Goal: Task Accomplishment & Management: Use online tool/utility

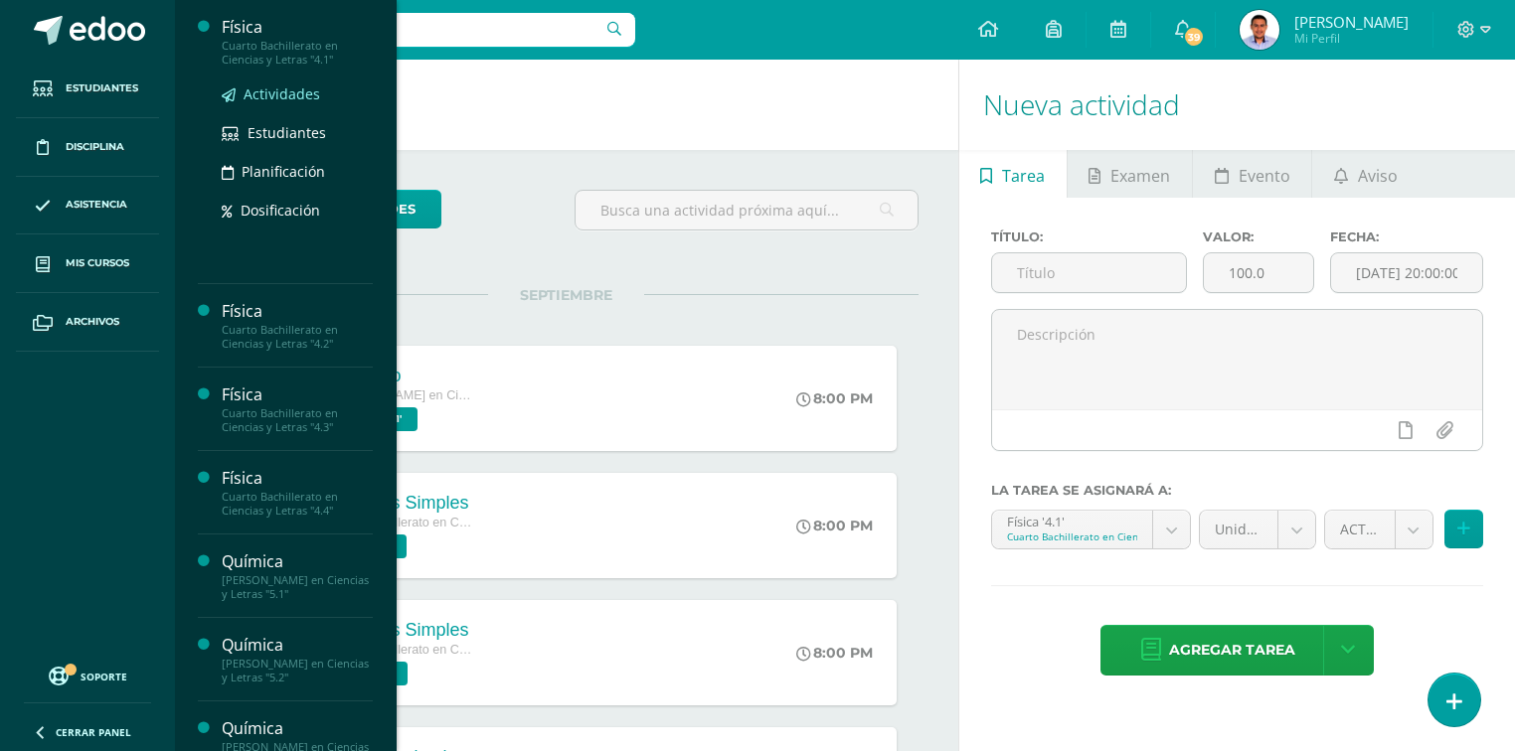
click at [278, 87] on span "Actividades" at bounding box center [282, 93] width 77 height 19
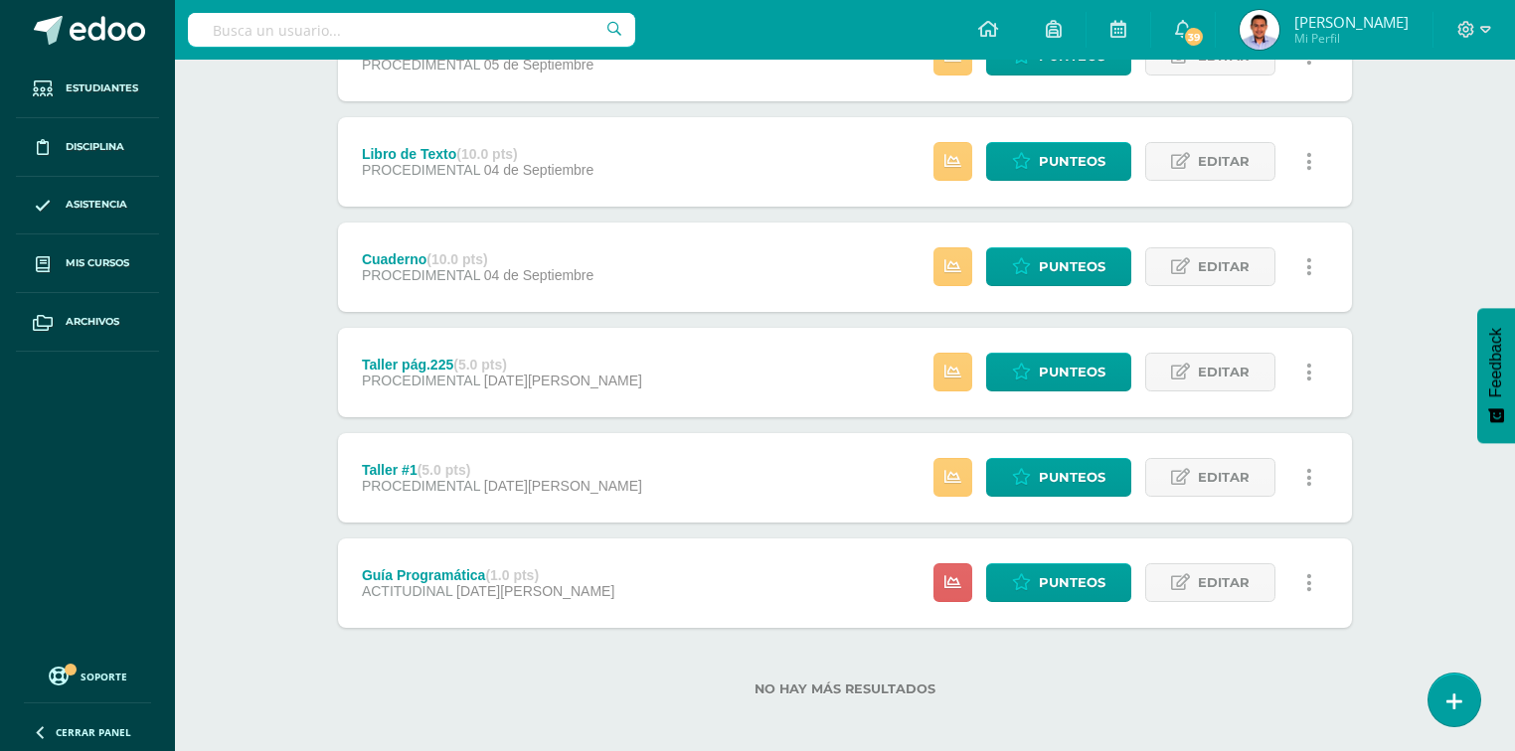
scroll to position [433, 0]
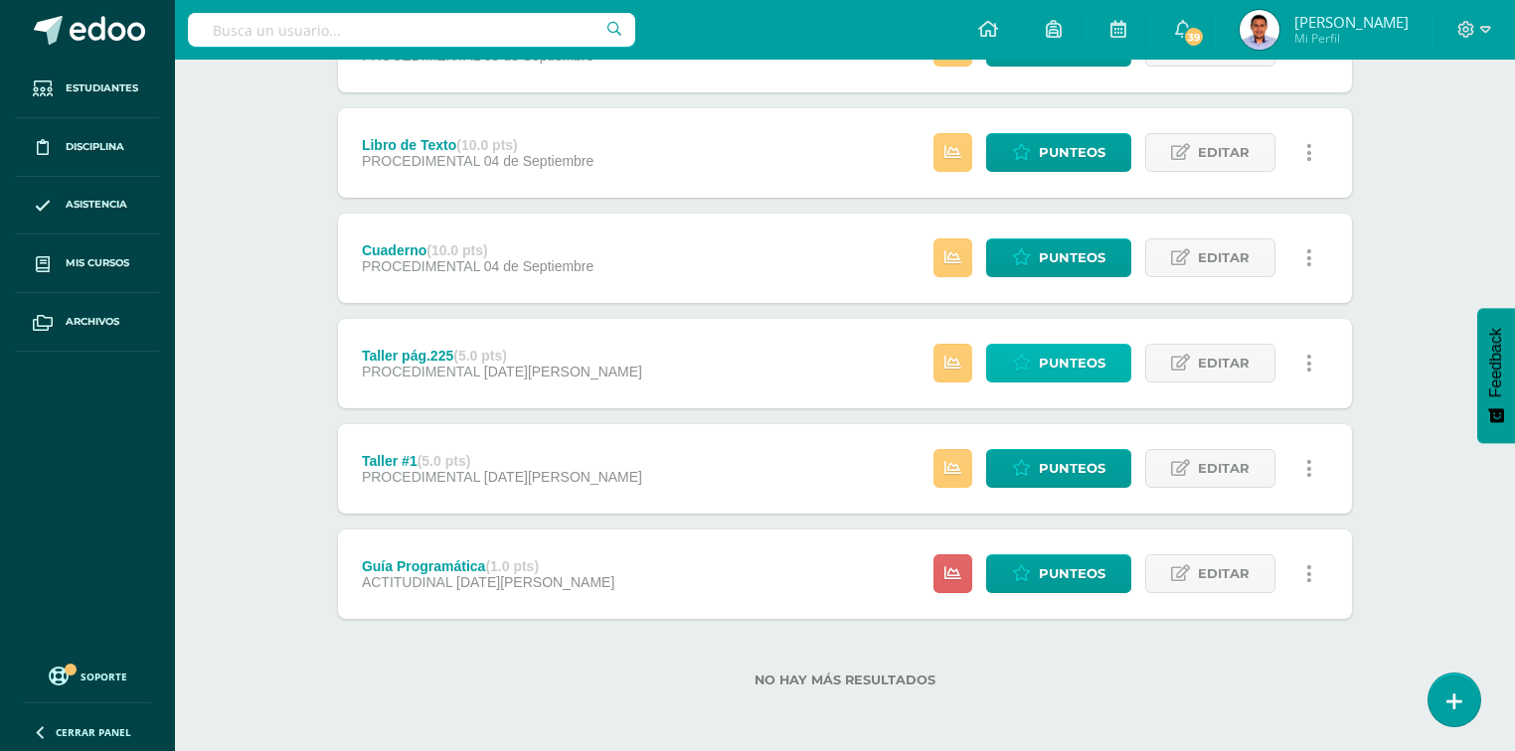
click at [1037, 361] on link "Punteos" at bounding box center [1058, 363] width 145 height 39
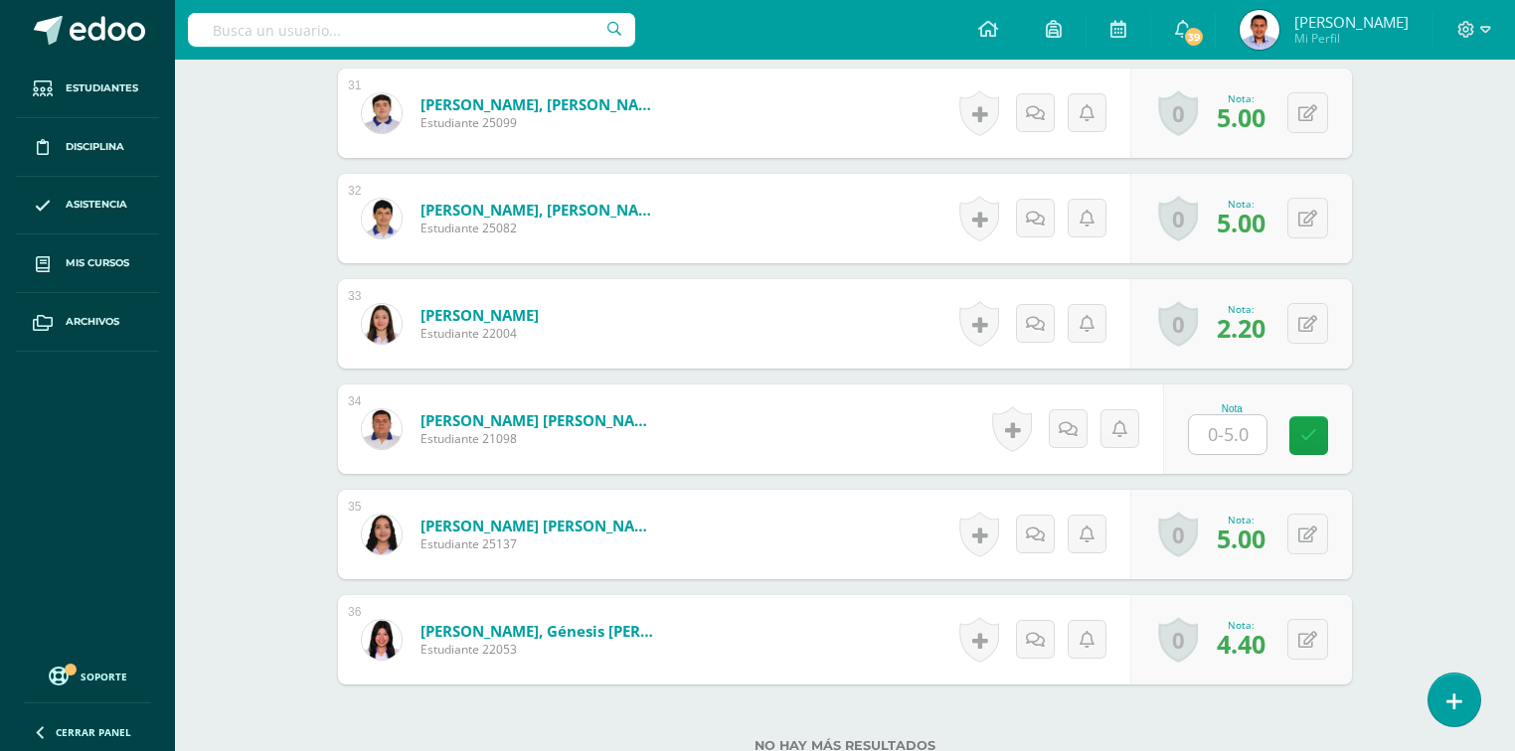
scroll to position [3861, 0]
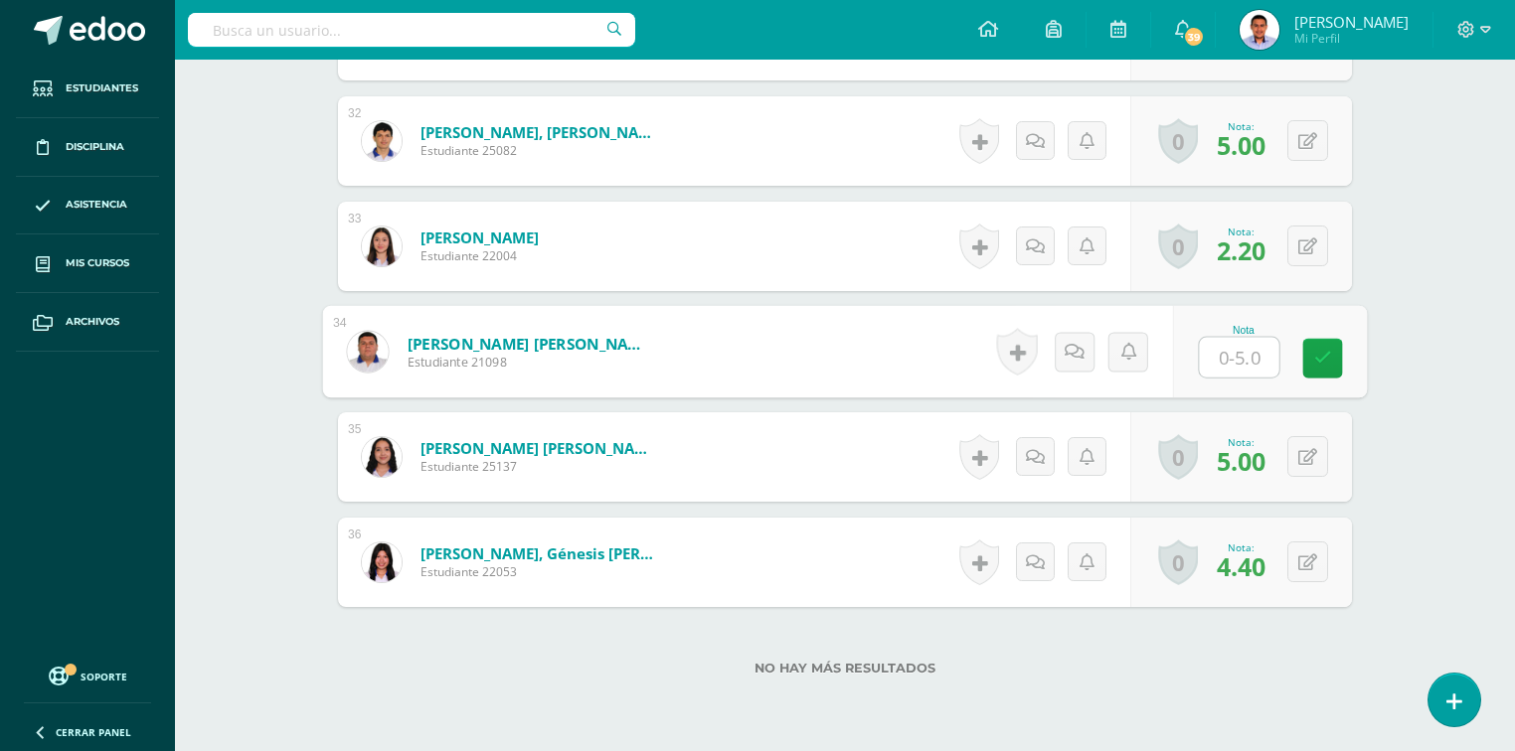
click at [1222, 368] on input "text" at bounding box center [1240, 358] width 80 height 40
type input "4.5"
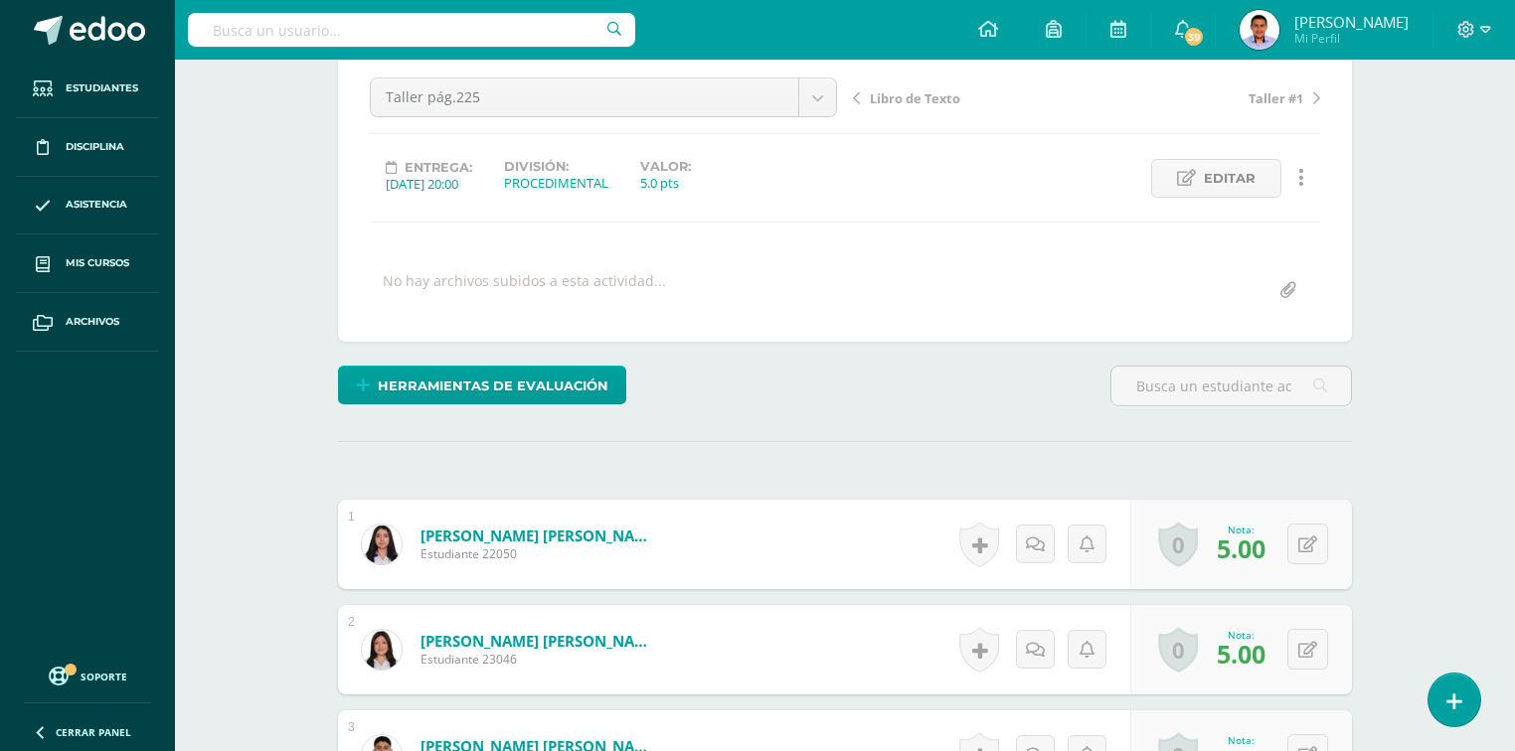
scroll to position [0, 0]
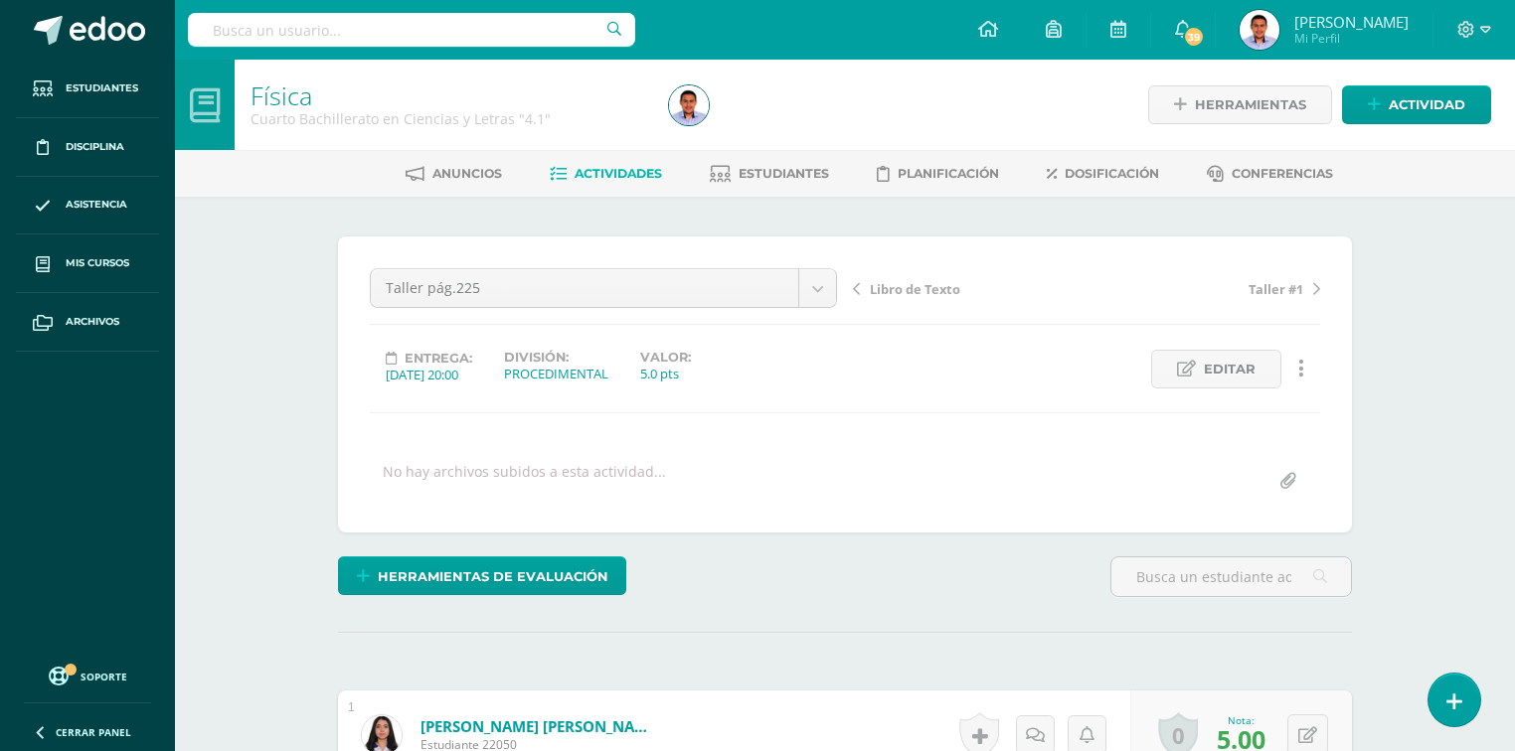
click at [580, 182] on link "Actividades" at bounding box center [606, 174] width 112 height 32
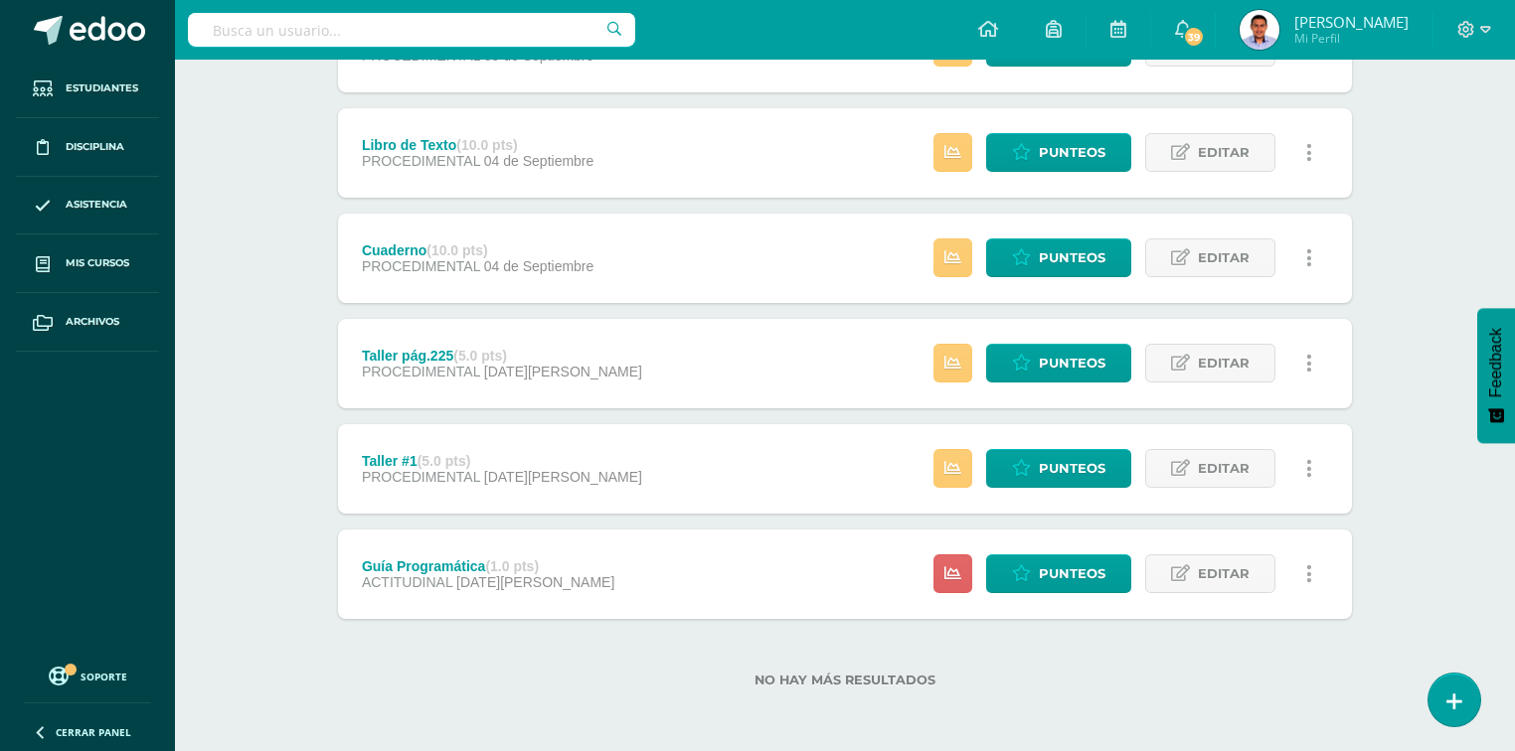
scroll to position [354, 0]
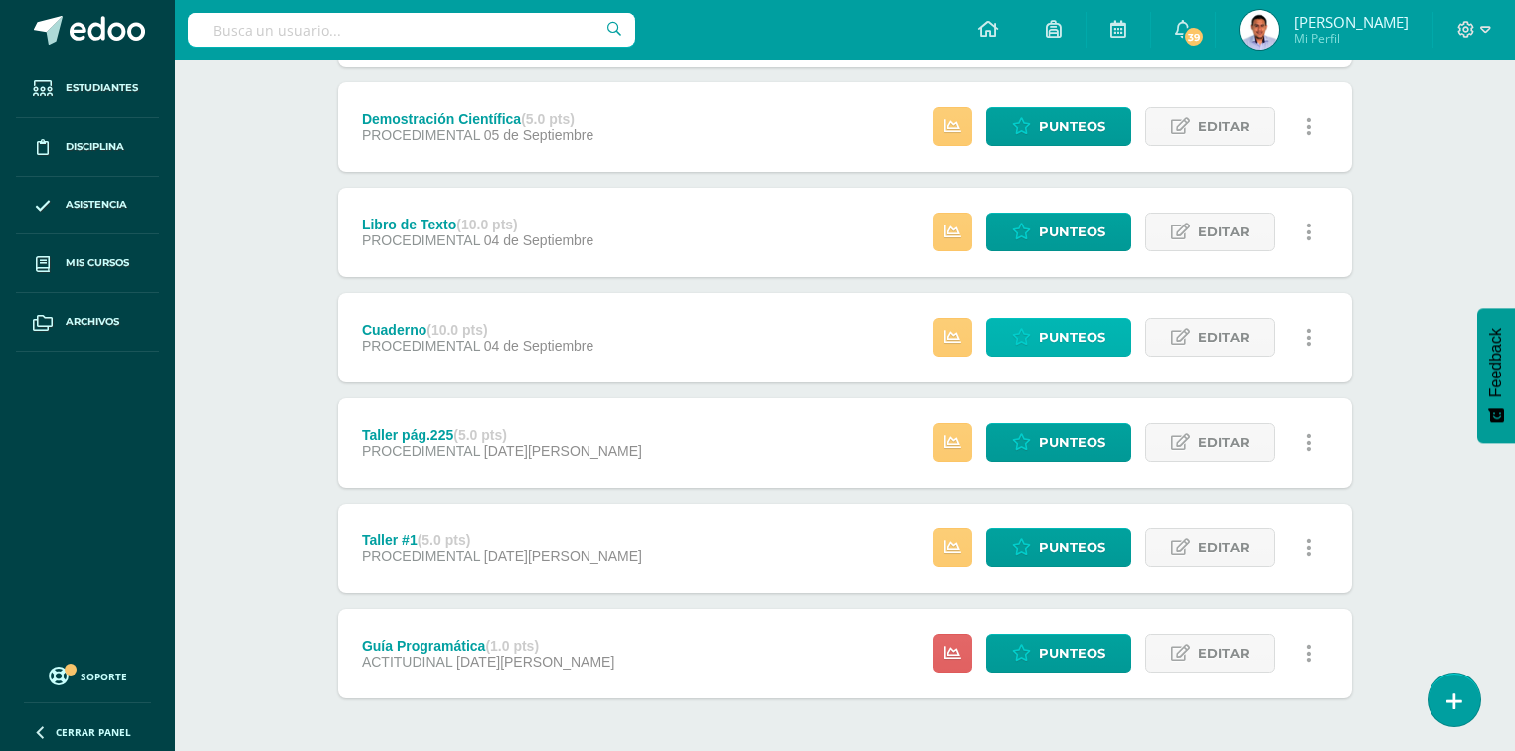
click at [1035, 342] on link "Punteos" at bounding box center [1058, 337] width 145 height 39
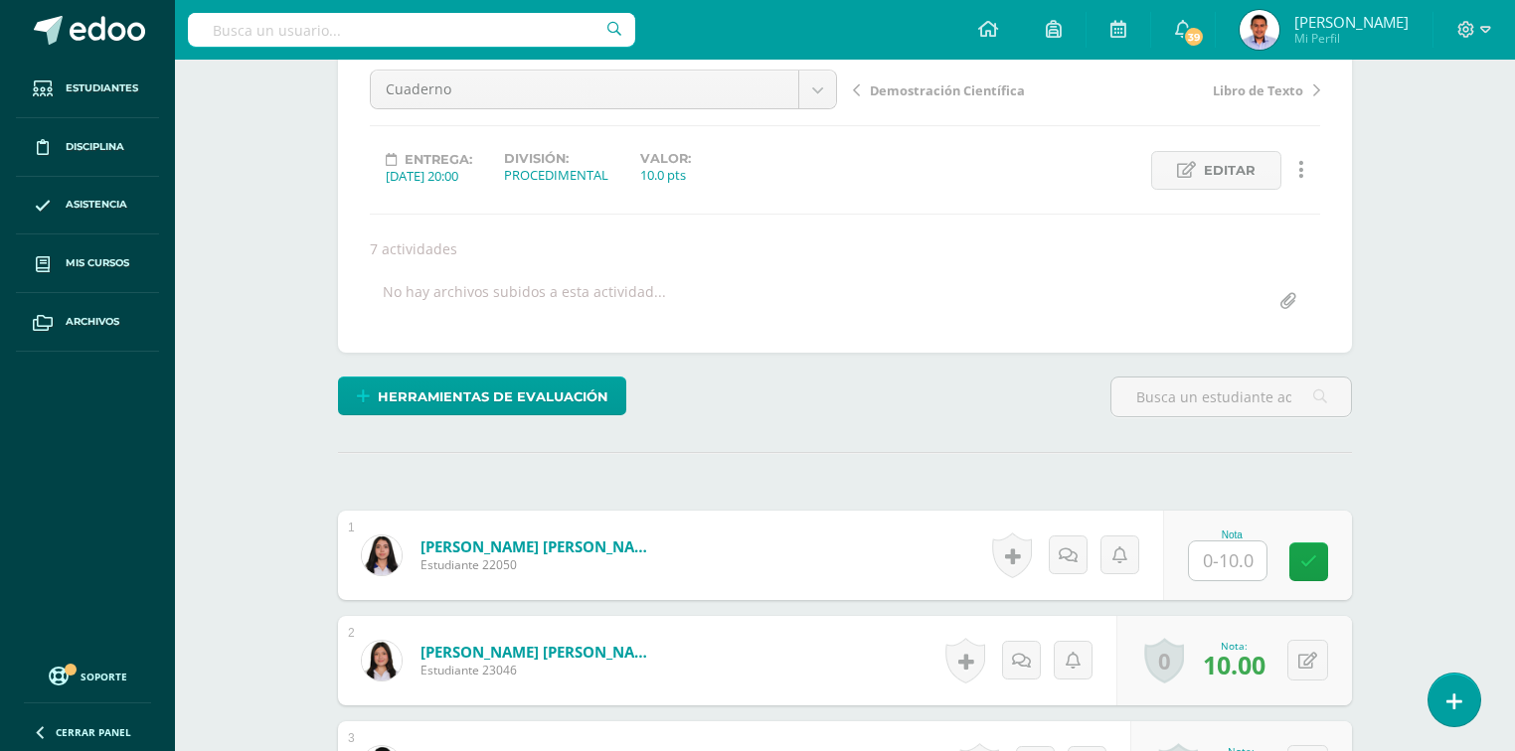
scroll to position [200, 0]
click at [875, 451] on hr at bounding box center [845, 452] width 1014 height 2
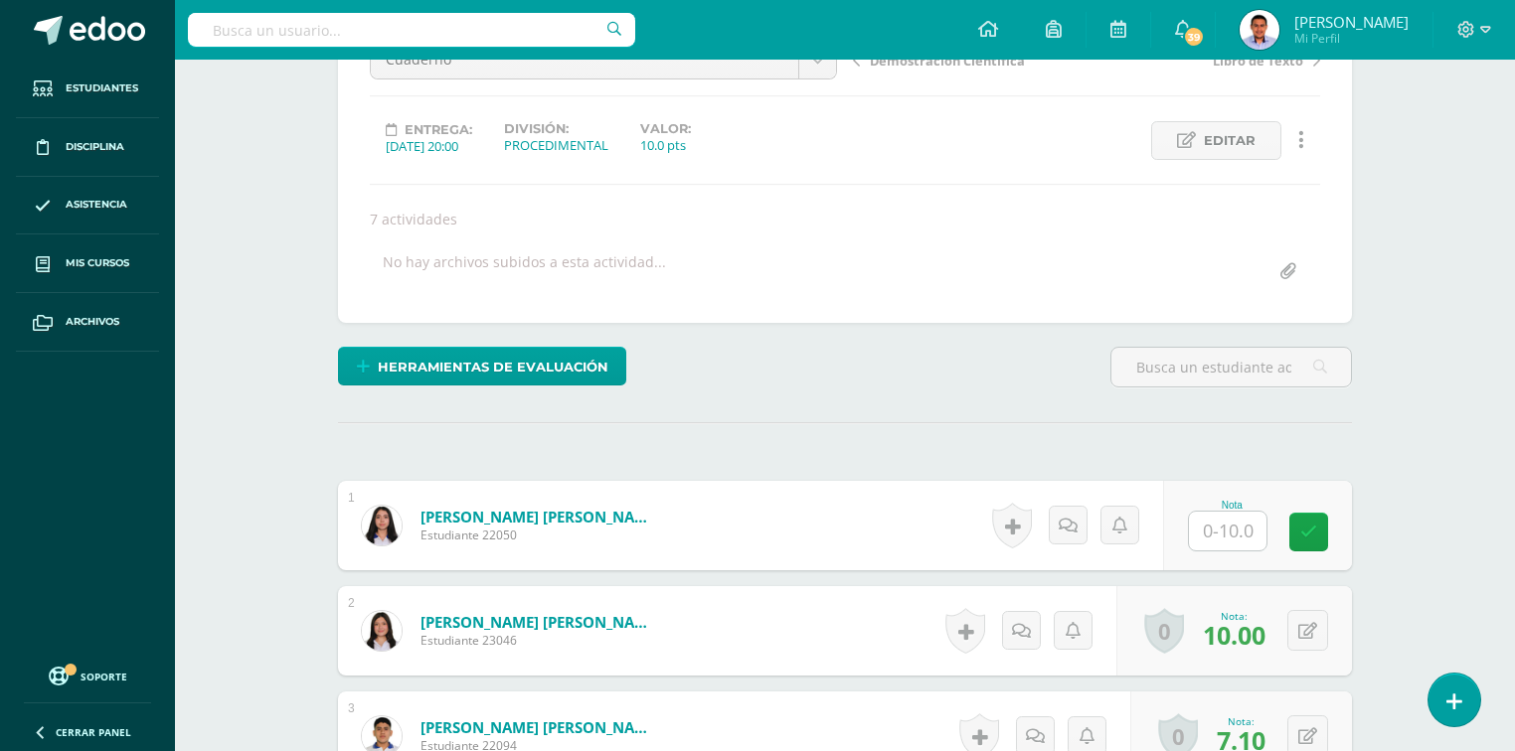
scroll to position [239, 0]
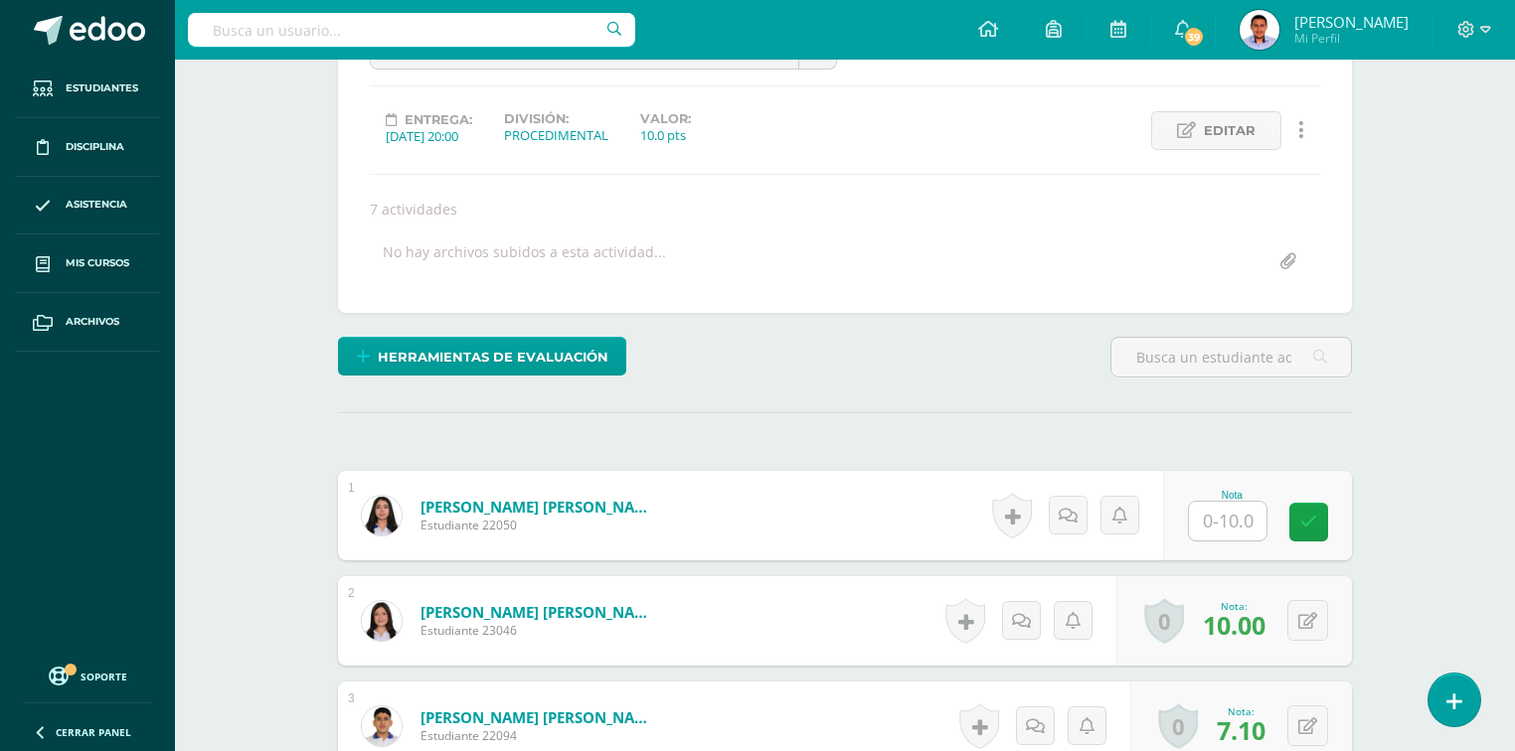
click at [1226, 532] on input "text" at bounding box center [1228, 521] width 78 height 39
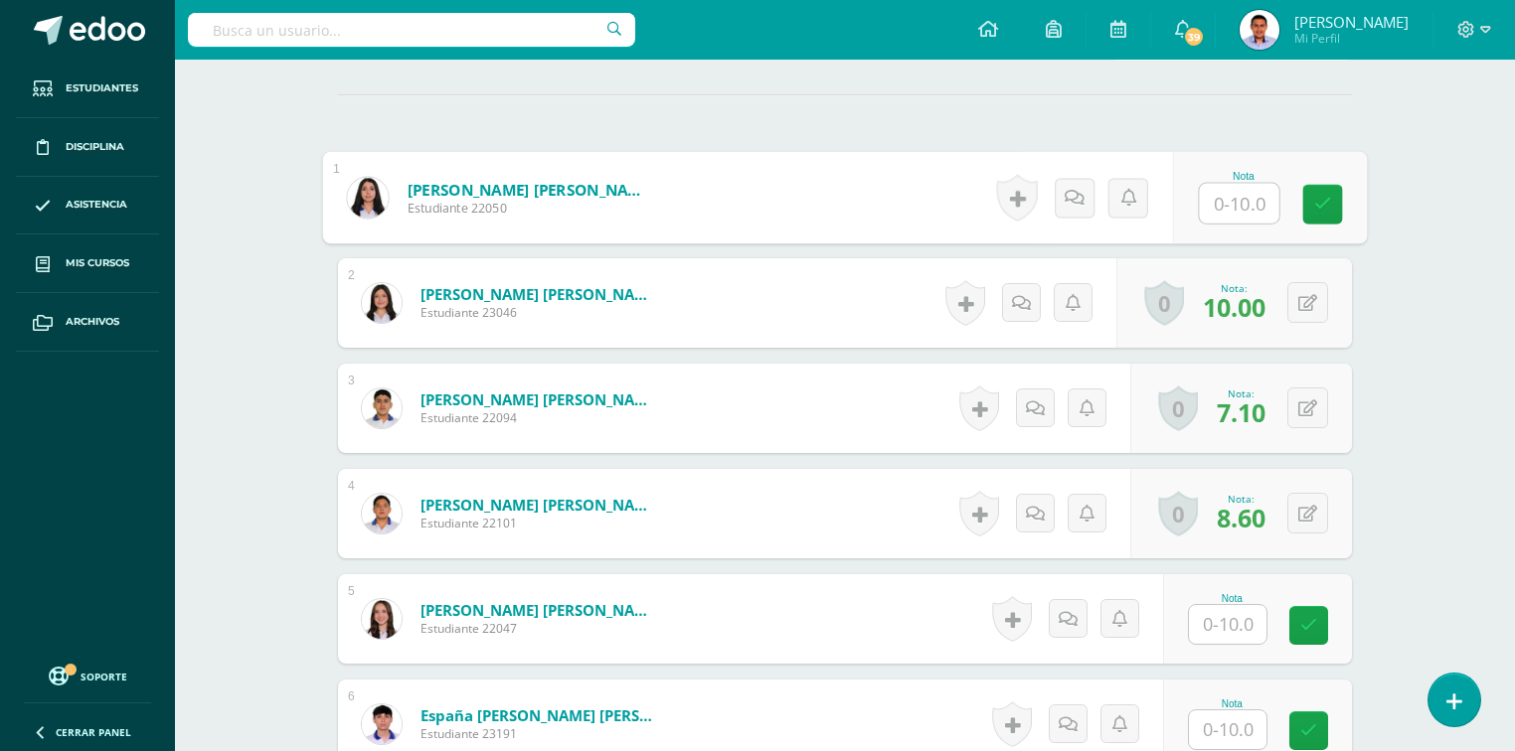
scroll to position [716, 0]
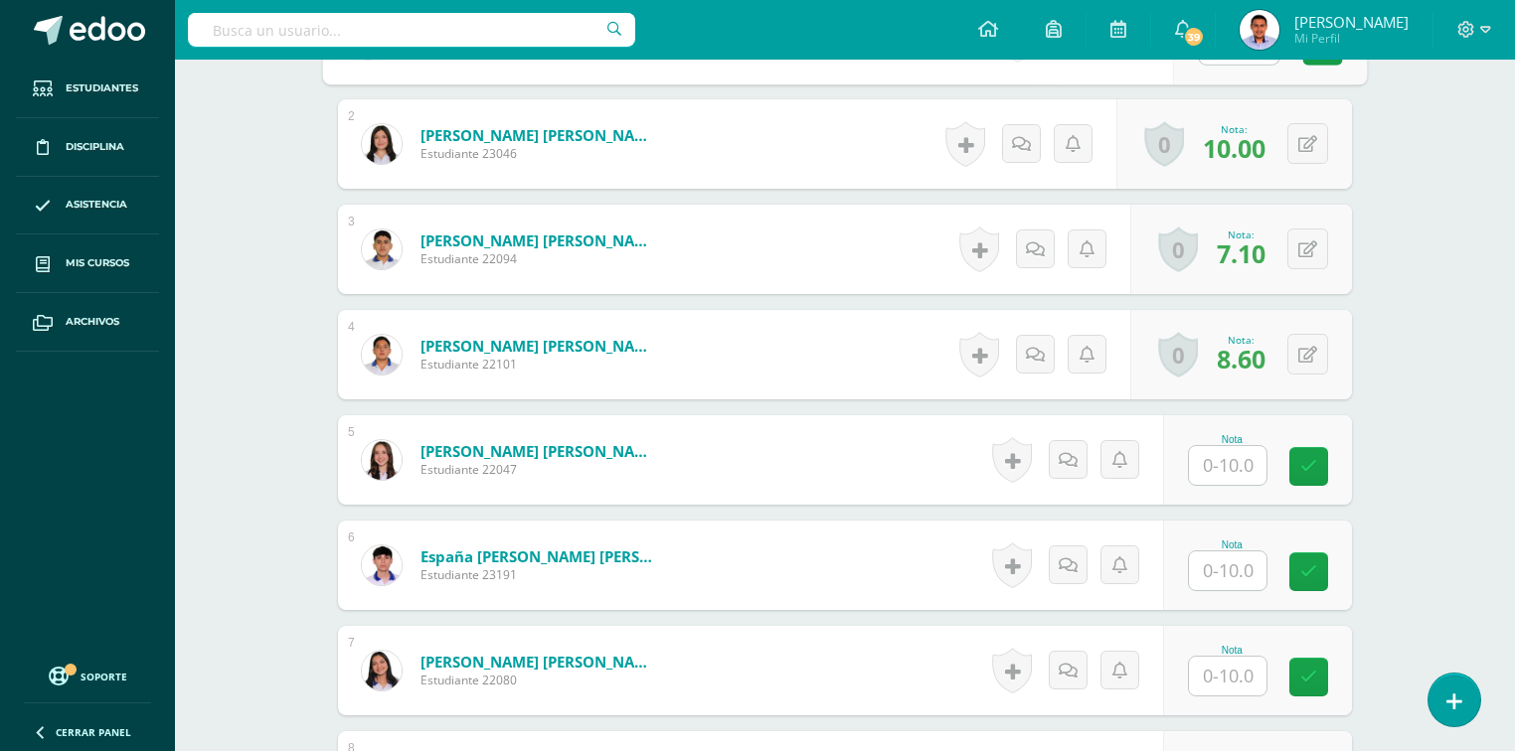
click at [1213, 476] on input "text" at bounding box center [1228, 465] width 78 height 39
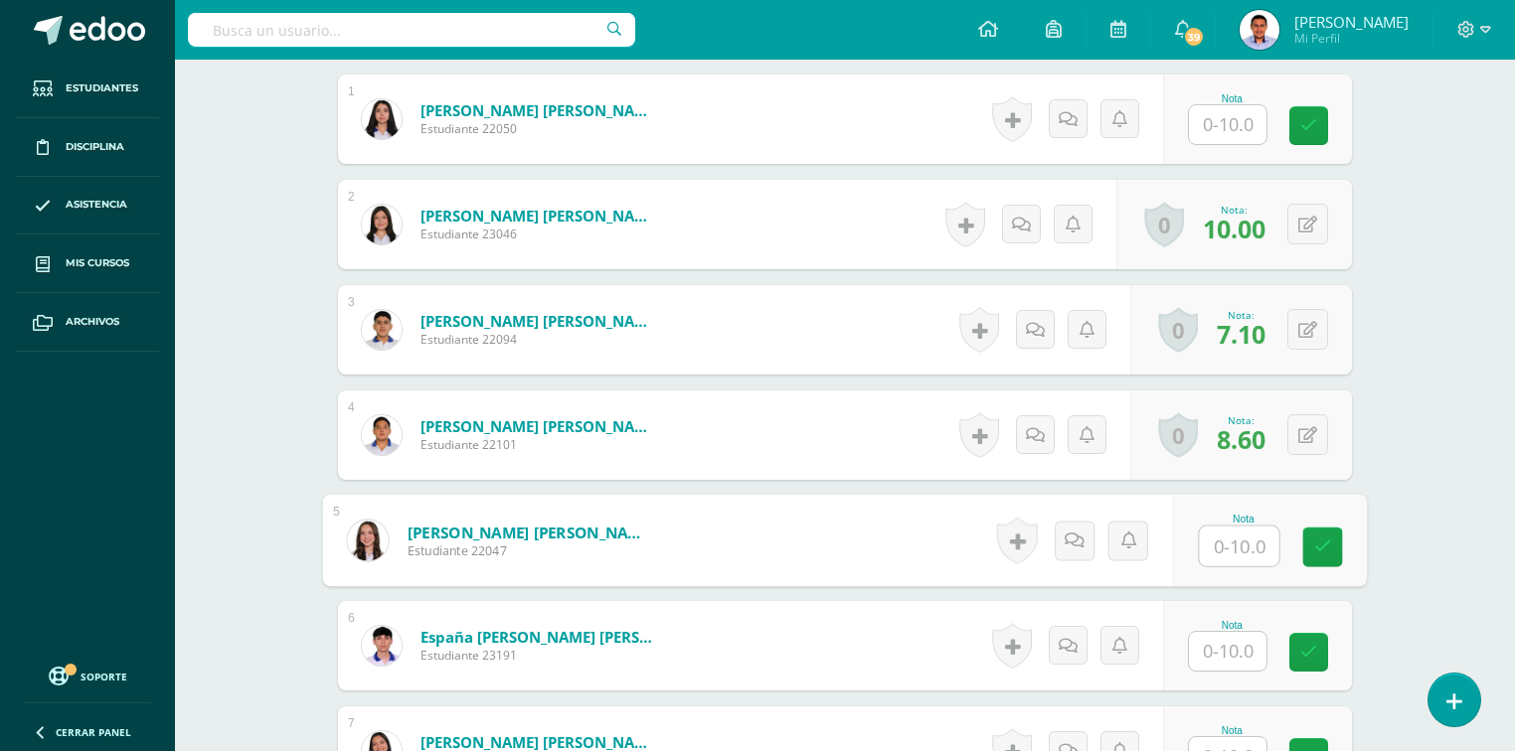
scroll to position [636, 0]
click at [1240, 555] on input "text" at bounding box center [1240, 546] width 80 height 40
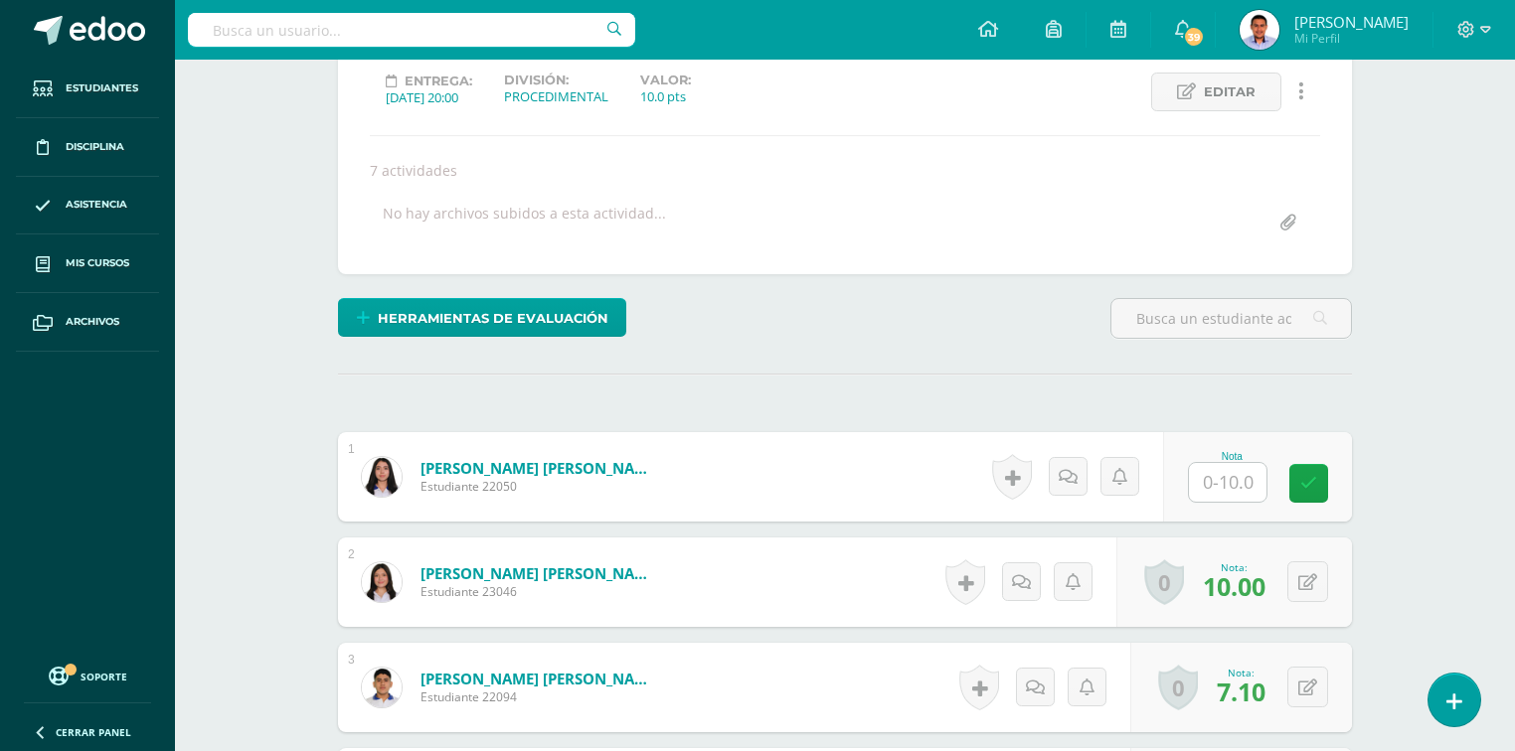
scroll to position [477, 0]
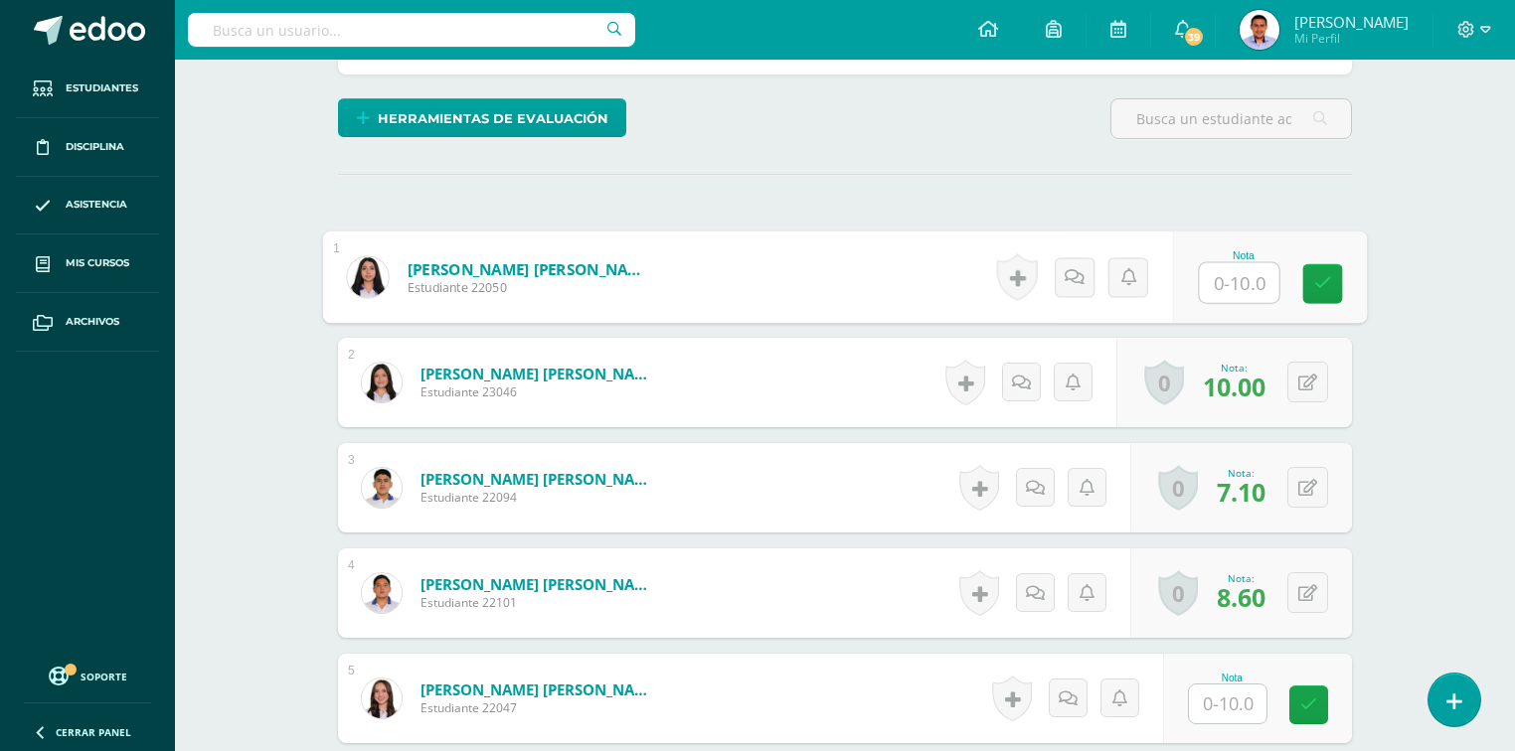
click at [1214, 290] on input "text" at bounding box center [1240, 283] width 80 height 40
type input "10"
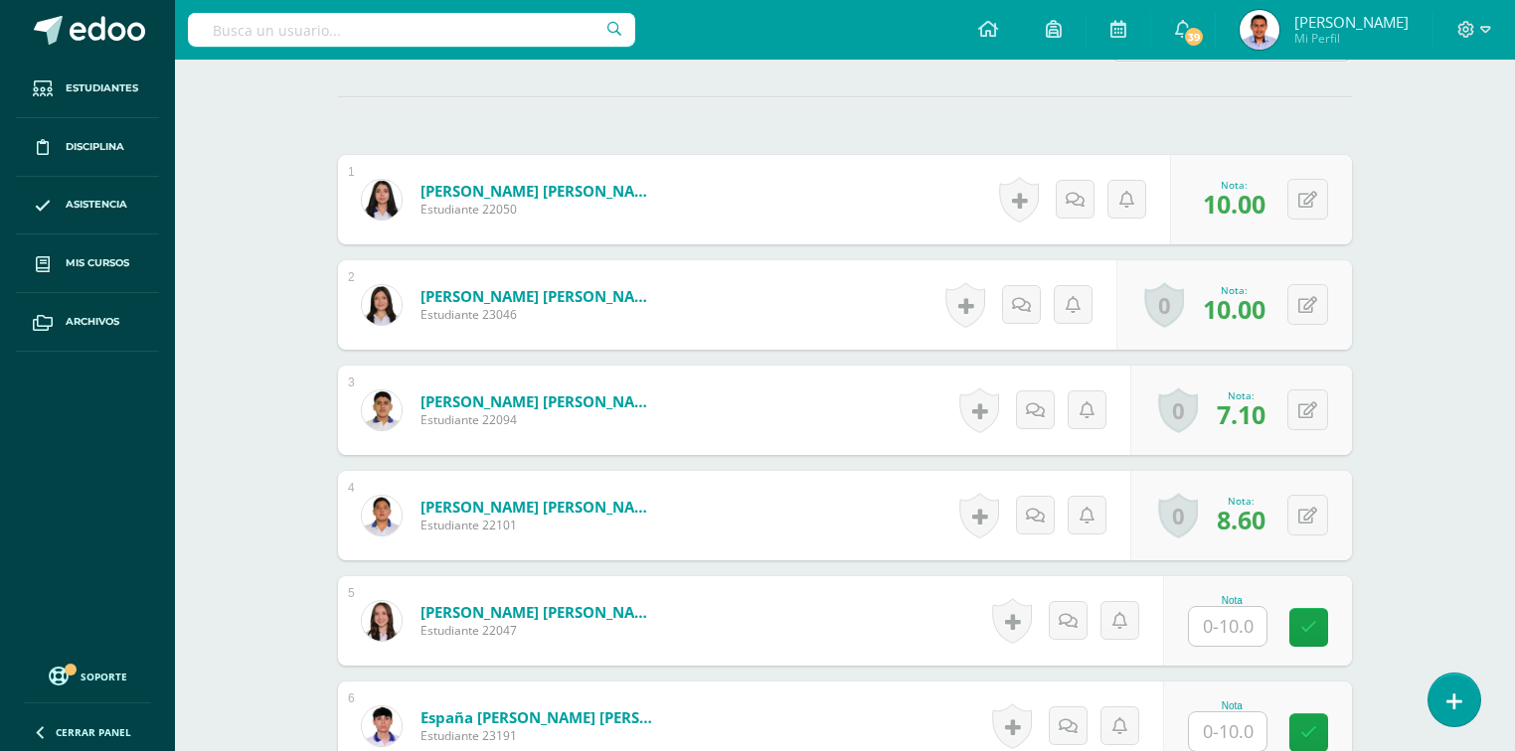
scroll to position [716, 0]
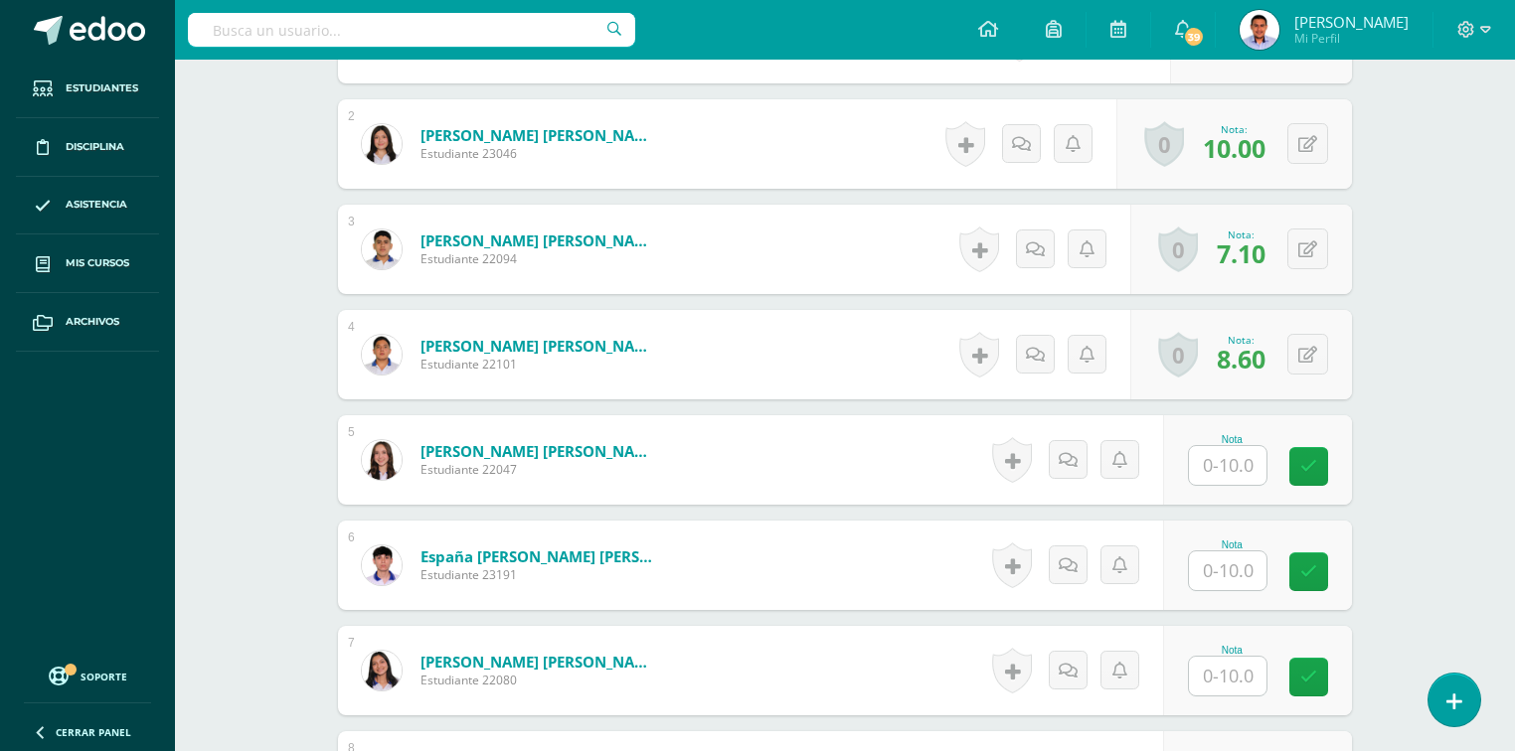
click at [1235, 453] on input "text" at bounding box center [1228, 465] width 78 height 39
type input "10"
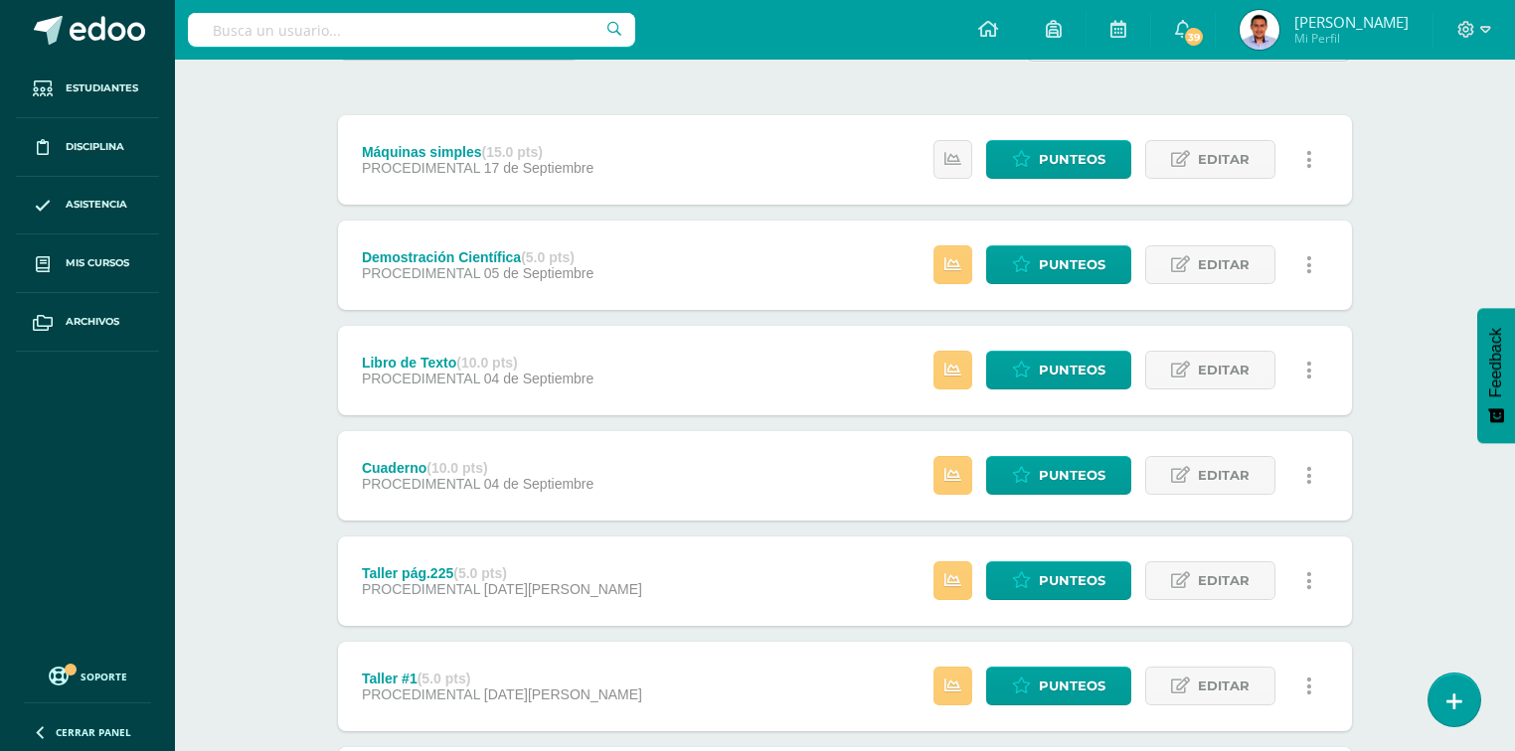
scroll to position [239, 0]
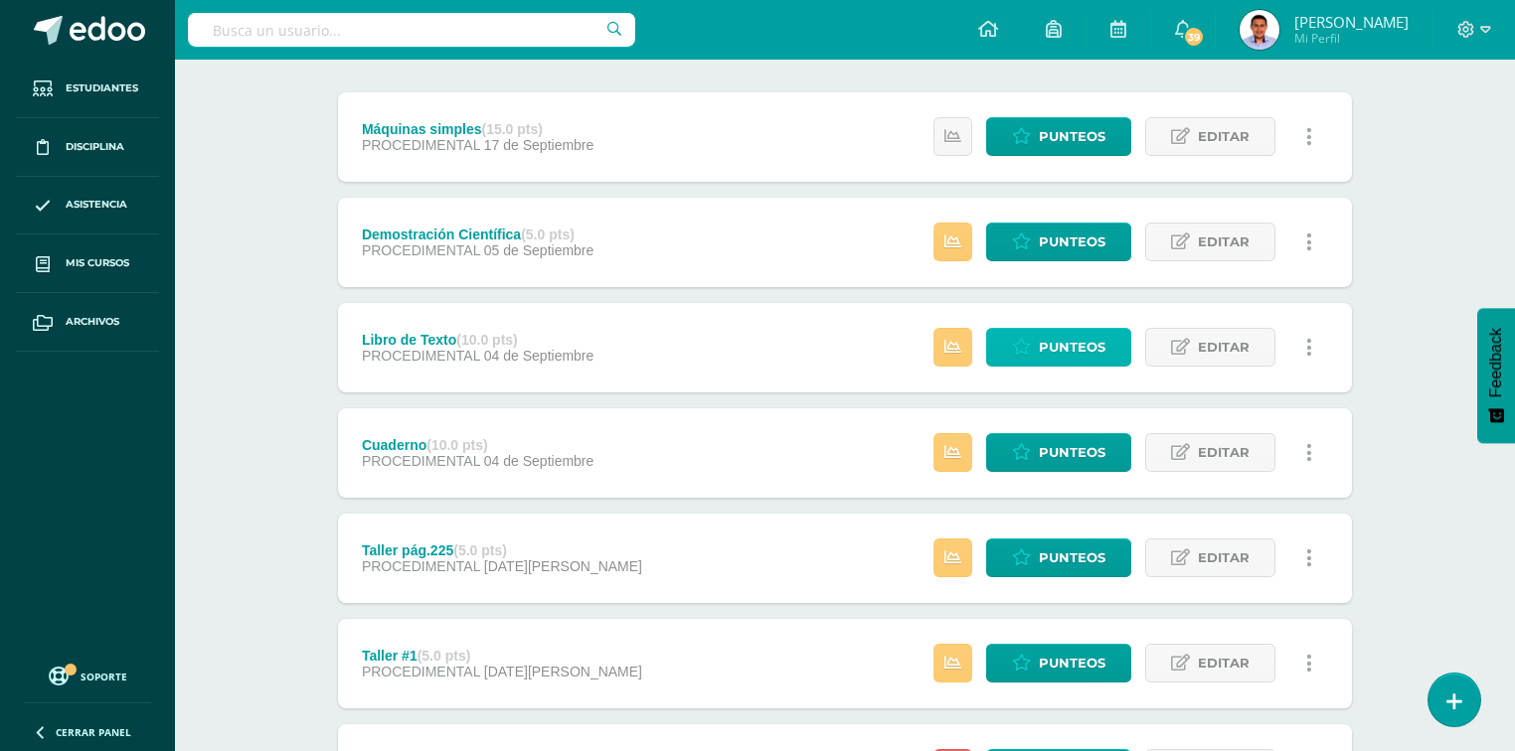
click at [1025, 350] on icon at bounding box center [1021, 347] width 19 height 17
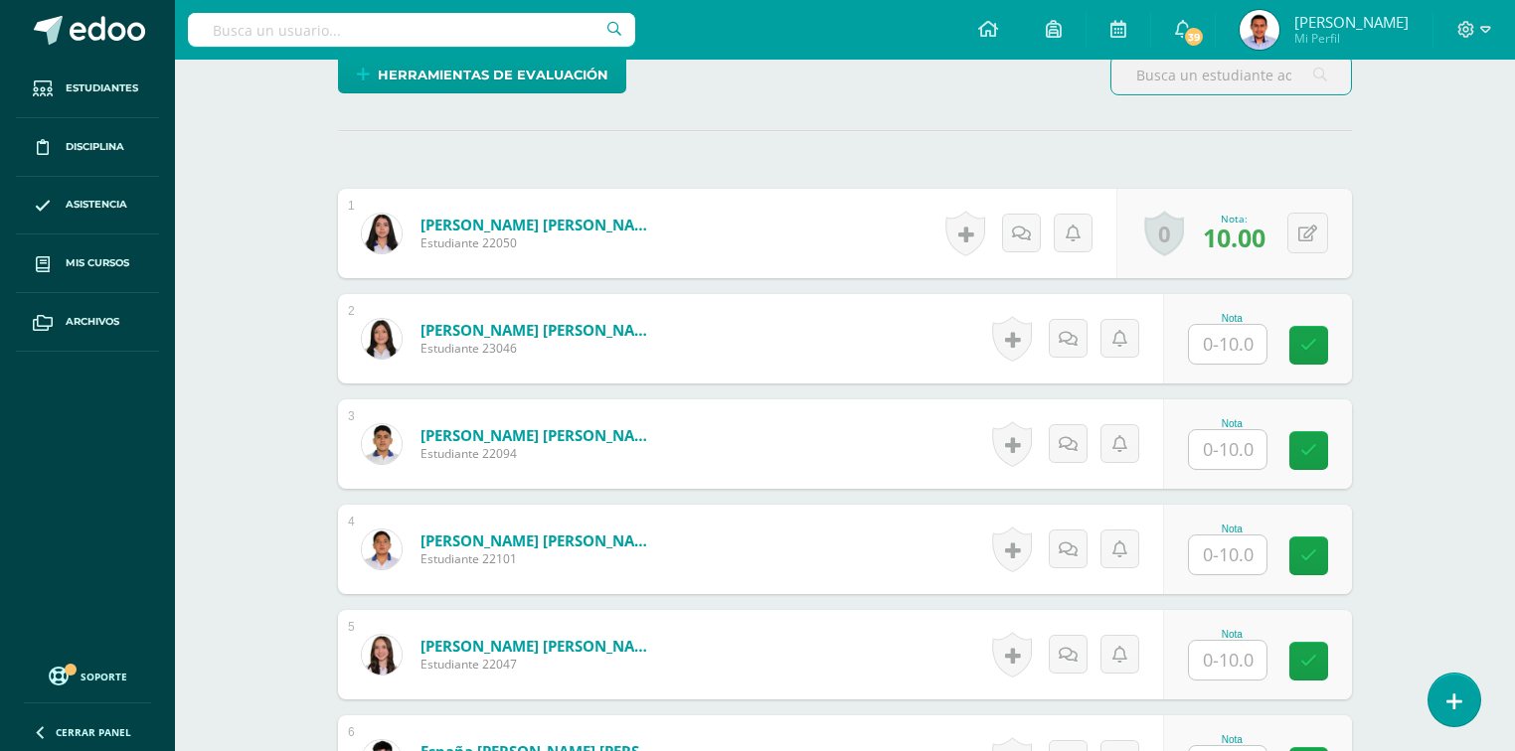
scroll to position [560, 0]
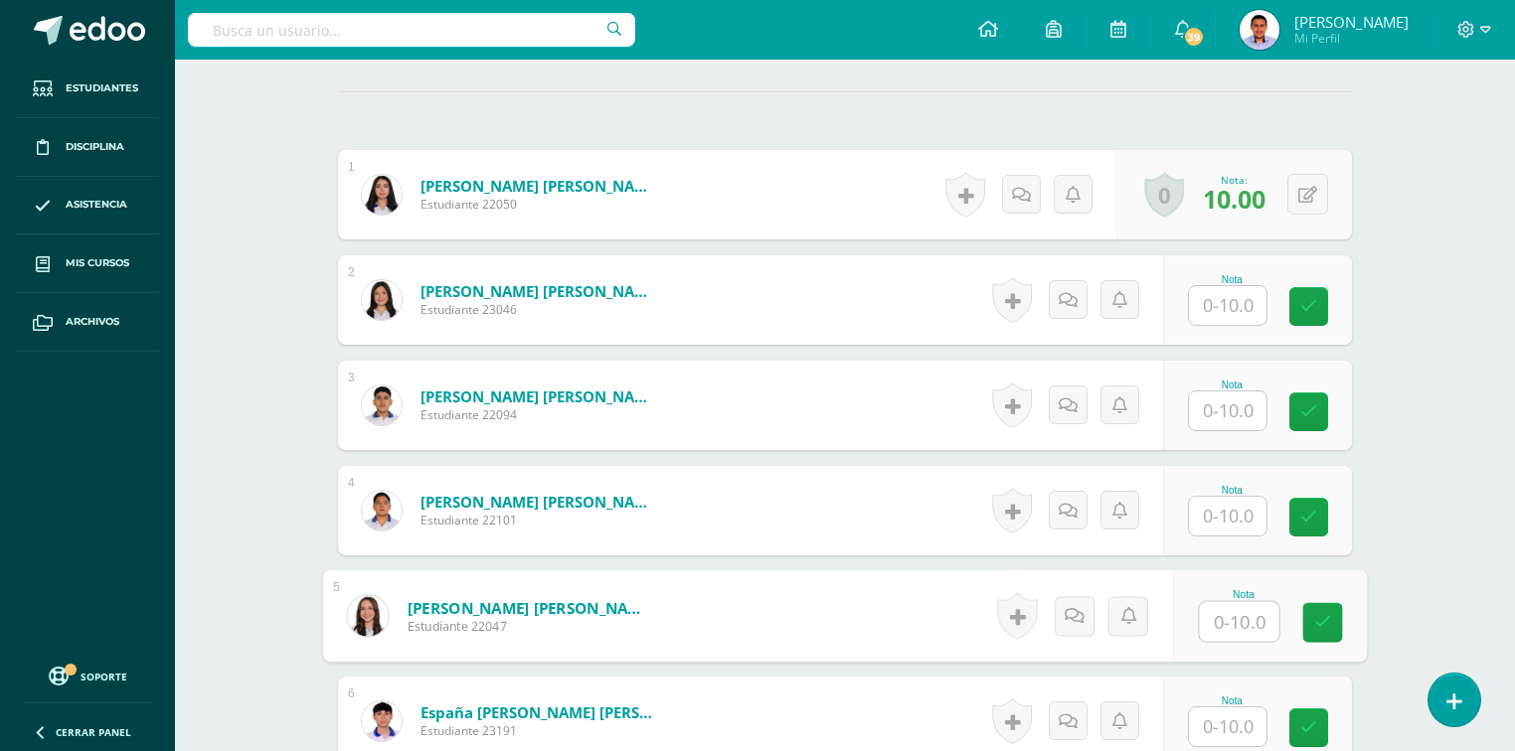
click at [1235, 628] on input "text" at bounding box center [1240, 622] width 80 height 40
type input "10"
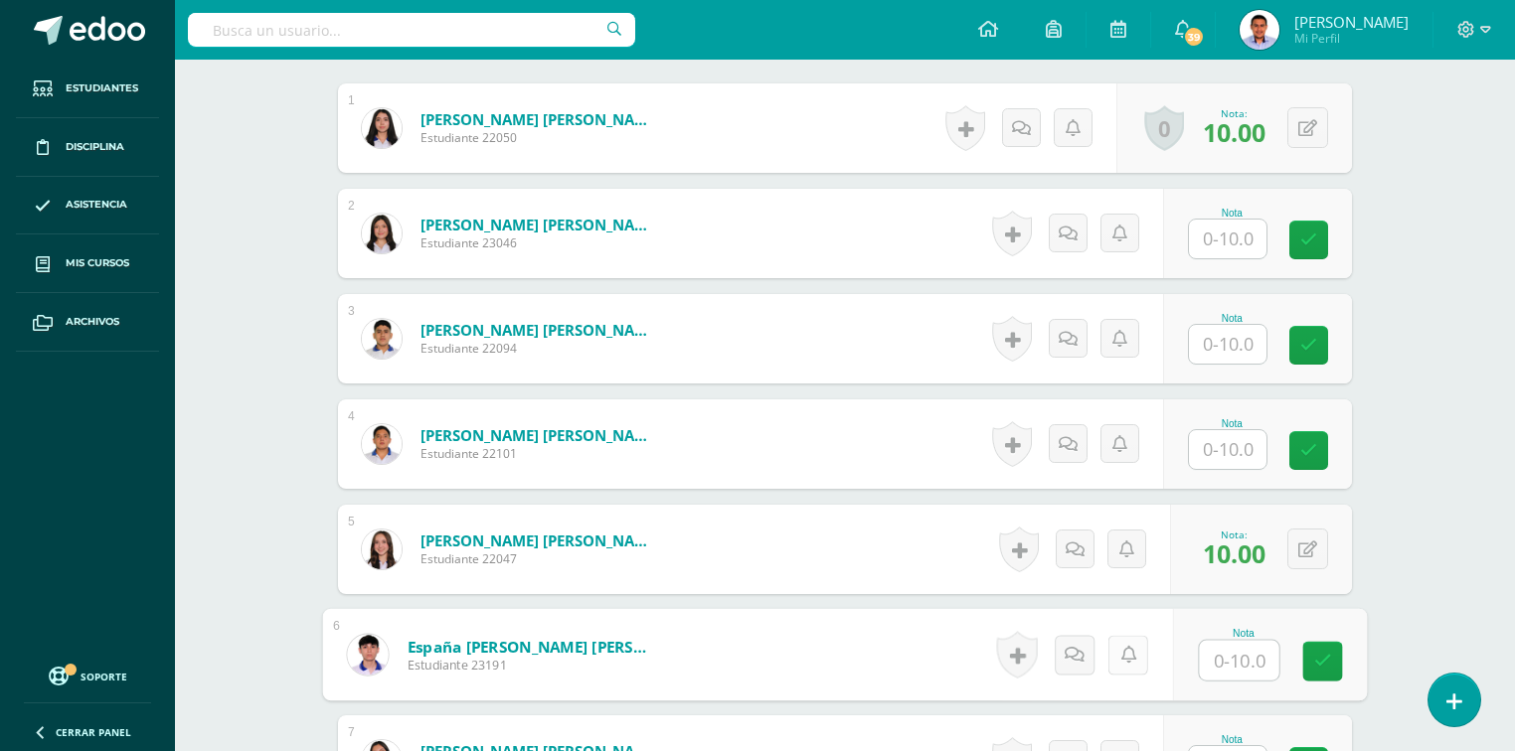
scroll to position [719, 0]
